Goal: Task Accomplishment & Management: Manage account settings

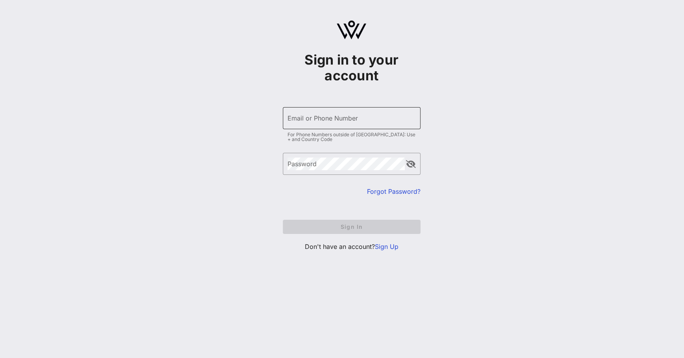
click at [326, 113] on input "Email or Phone Number" at bounding box center [352, 118] width 128 height 13
type input "[EMAIL_ADDRESS][DOMAIN_NAME]"
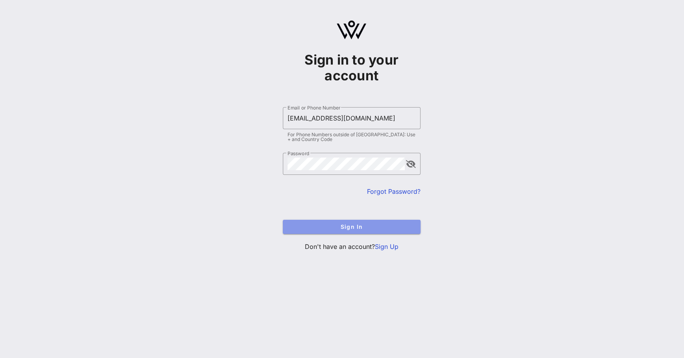
click at [346, 227] on span "Sign In" at bounding box center [351, 226] width 125 height 7
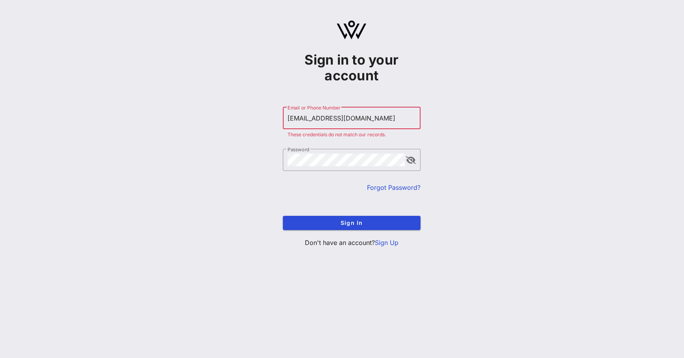
click at [320, 120] on input "[EMAIL_ADDRESS][DOMAIN_NAME]" at bounding box center [352, 118] width 128 height 13
click at [314, 152] on div "Password" at bounding box center [346, 160] width 117 height 22
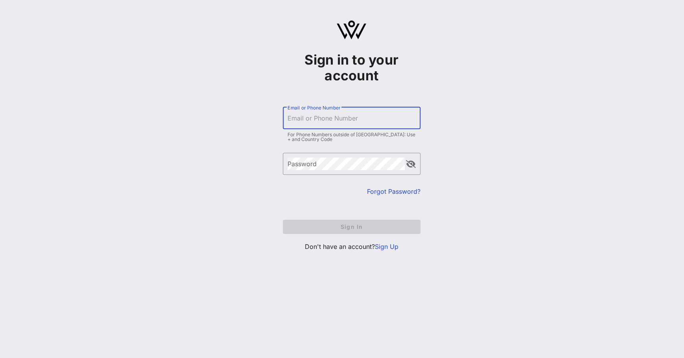
click at [392, 123] on input "Email or Phone Number" at bounding box center [352, 118] width 128 height 13
type input "[EMAIL_ADDRESS][DOMAIN_NAME]"
click at [395, 187] on div "Forgot Password?" at bounding box center [352, 191] width 138 height 9
click at [393, 191] on link "Forgot Password?" at bounding box center [394, 191] width 54 height 8
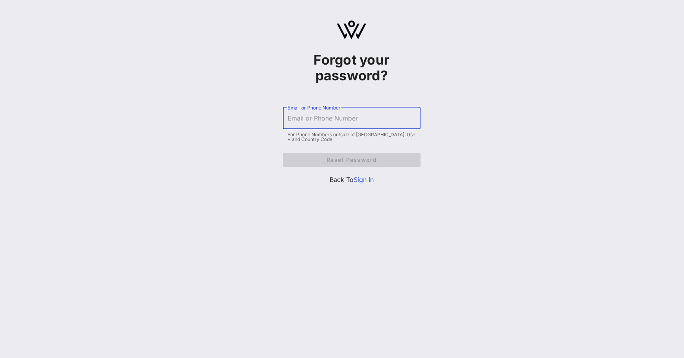
click at [364, 122] on input "Email or Phone Number" at bounding box center [352, 118] width 128 height 13
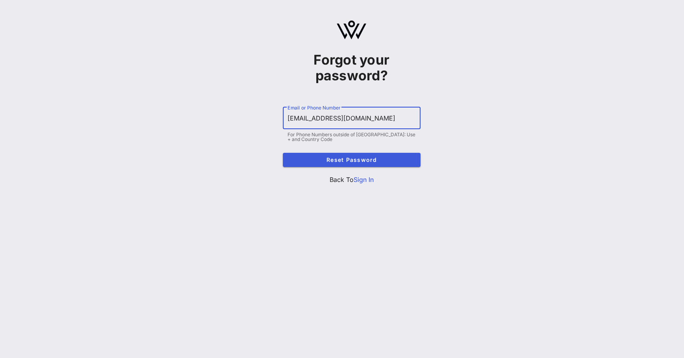
type input "[EMAIL_ADDRESS][DOMAIN_NAME]"
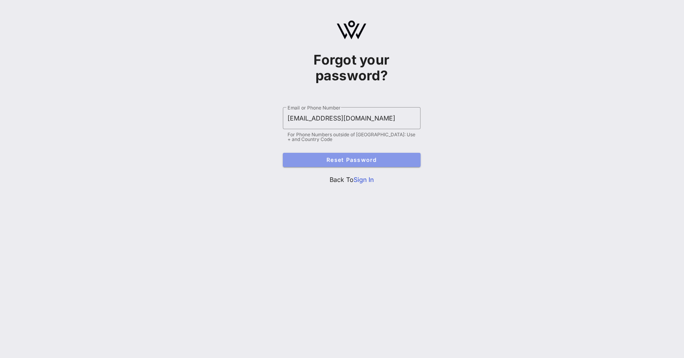
click at [346, 163] on span "Reset Password" at bounding box center [351, 159] width 125 height 7
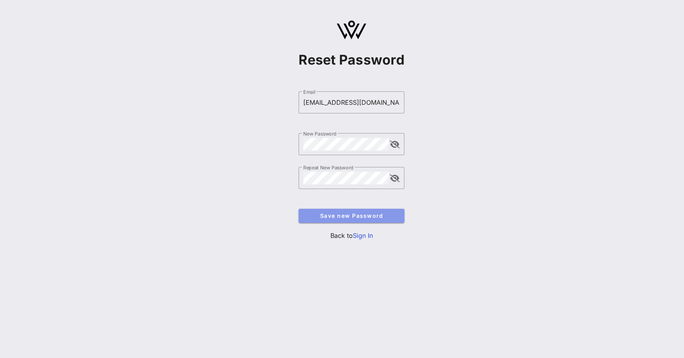
click at [309, 212] on button "Save new Password" at bounding box center [352, 216] width 106 height 14
